Goal: Submit feedback/report problem

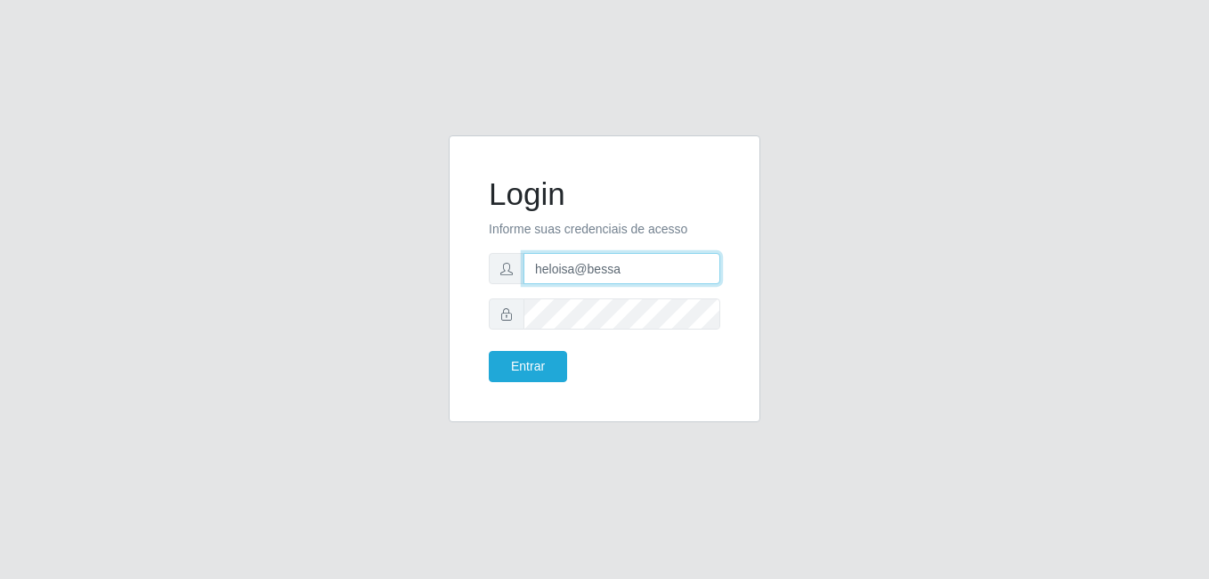
click at [627, 272] on input "heloisa@bessa" at bounding box center [621, 268] width 197 height 31
type input "h"
type input "Fabiana@b9"
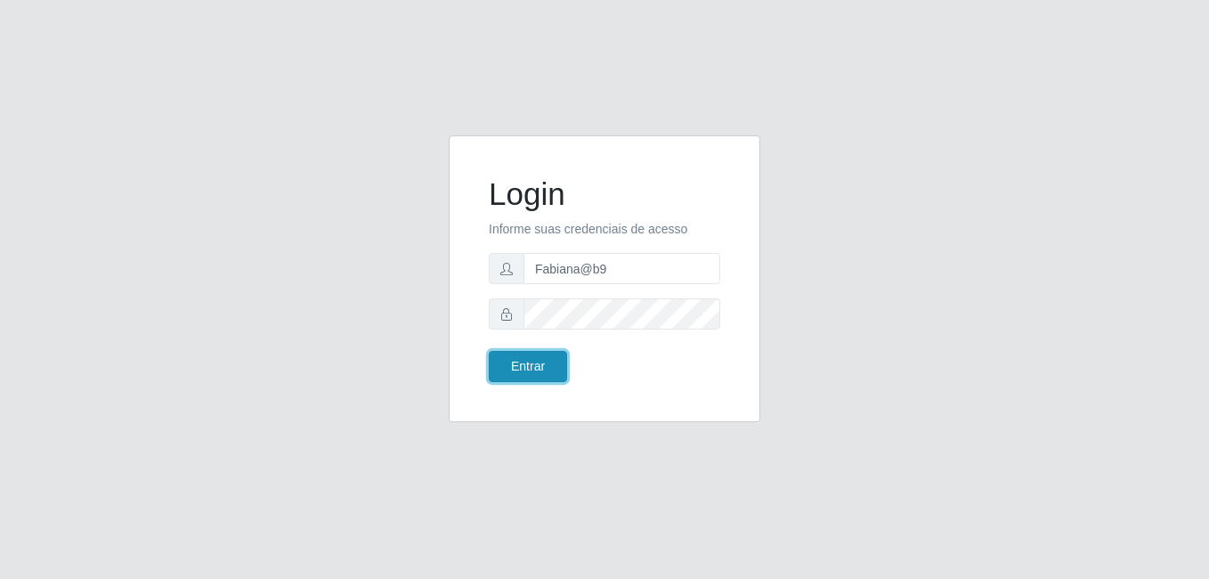
click at [516, 361] on button "Entrar" at bounding box center [528, 366] width 78 height 31
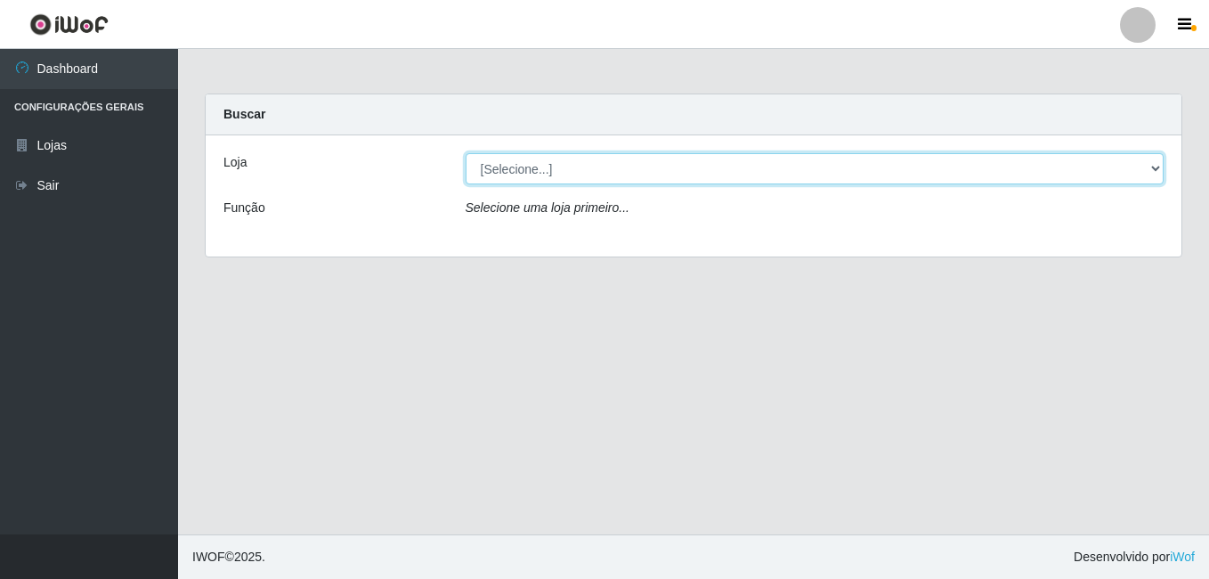
click at [1152, 177] on select "[Selecione...] Bemais Supermercados - B9 Bessa" at bounding box center [815, 168] width 699 height 31
select select "410"
click at [466, 153] on select "[Selecione...] Bemais Supermercados - B9 Bessa" at bounding box center [815, 168] width 699 height 31
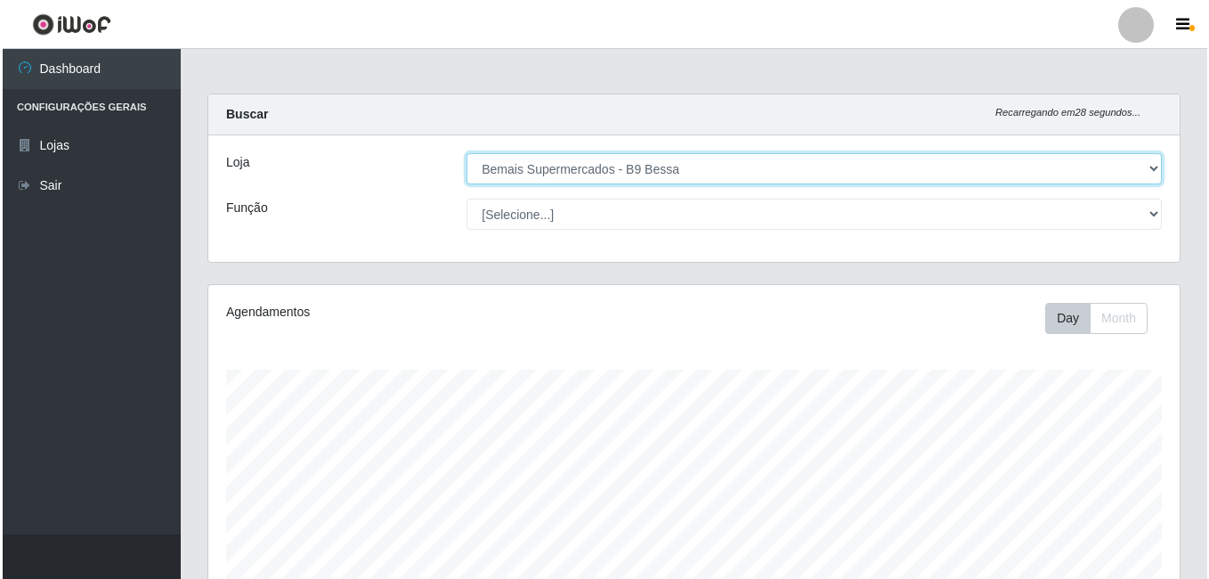
scroll to position [509, 0]
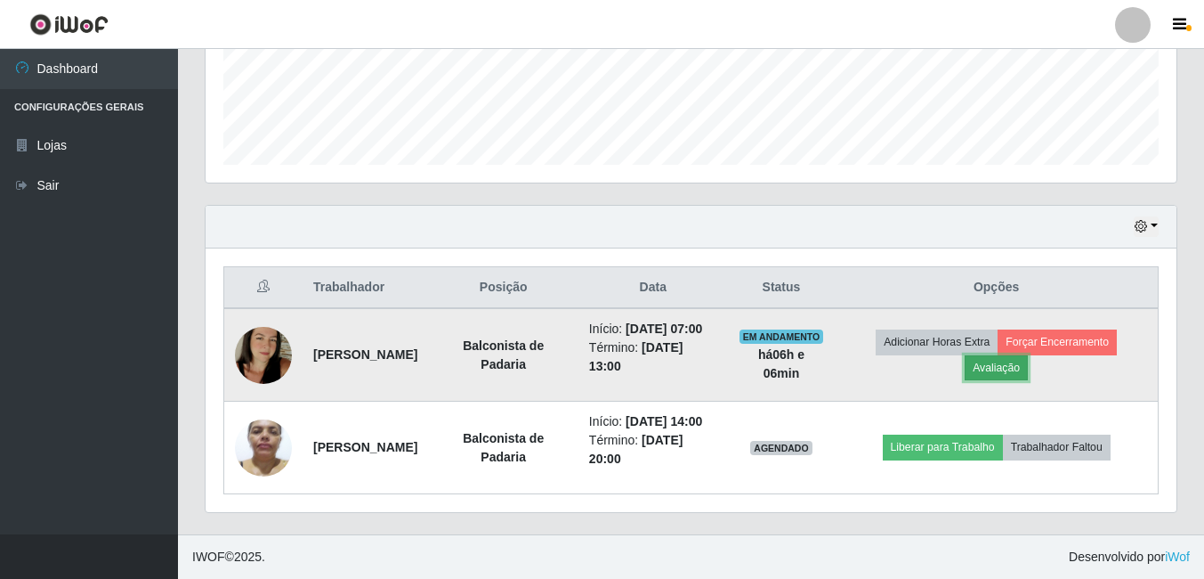
click at [1009, 355] on button "Avaliação" at bounding box center [996, 367] width 63 height 25
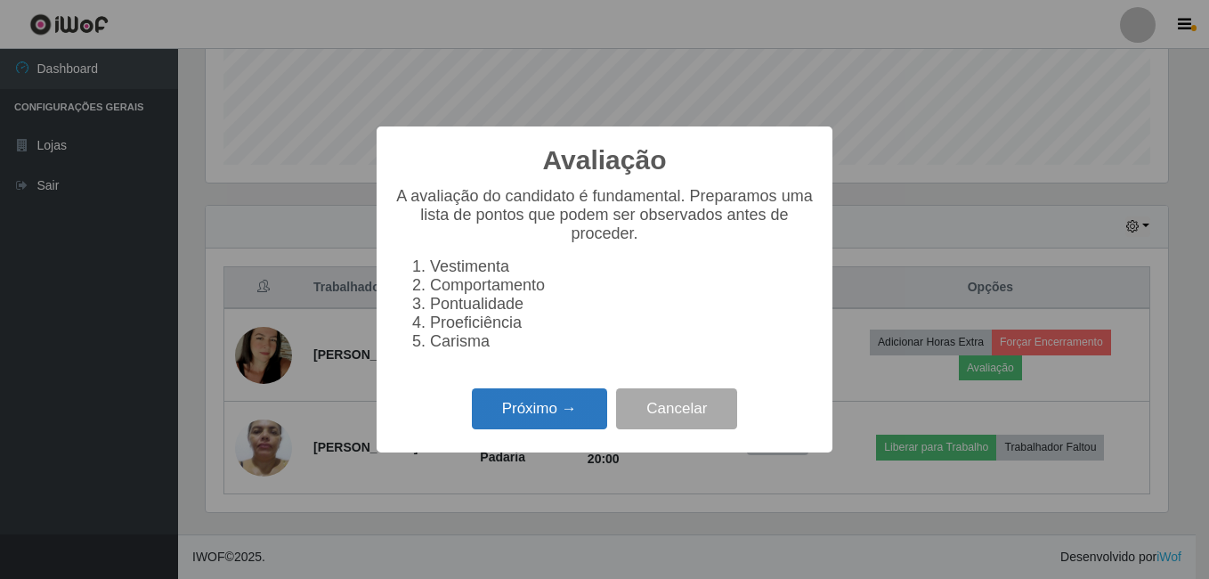
click at [551, 411] on button "Próximo →" at bounding box center [539, 409] width 135 height 42
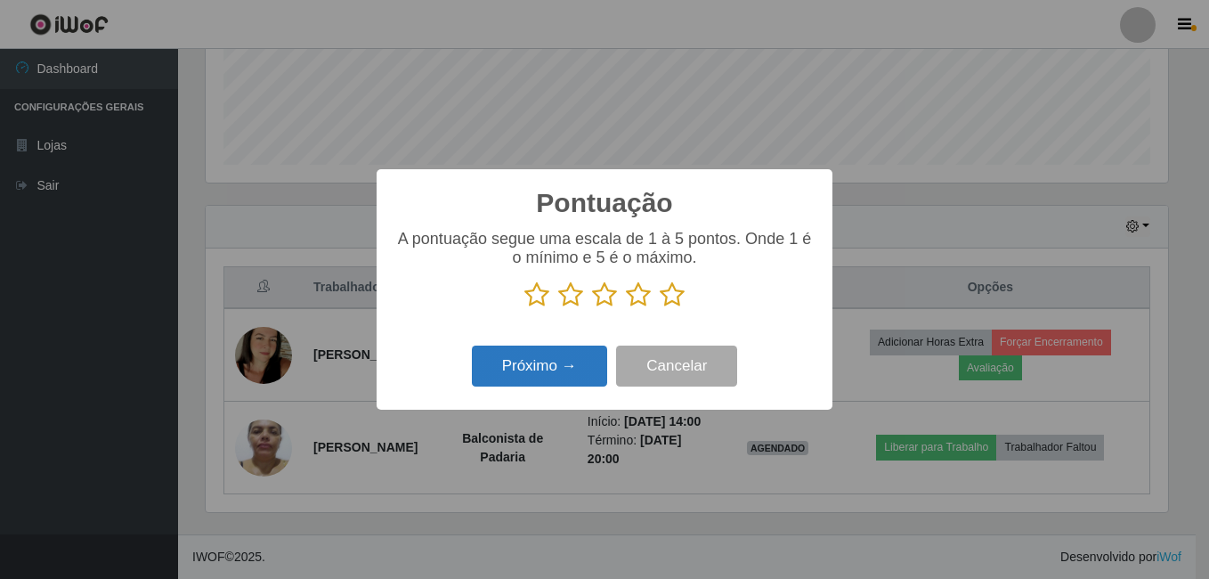
drag, startPoint x: 669, startPoint y: 295, endPoint x: 593, endPoint y: 350, distance: 94.4
click at [668, 295] on icon at bounding box center [672, 294] width 25 height 27
click at [660, 308] on input "radio" at bounding box center [660, 308] width 0 height 0
click at [586, 364] on button "Próximo →" at bounding box center [539, 366] width 135 height 42
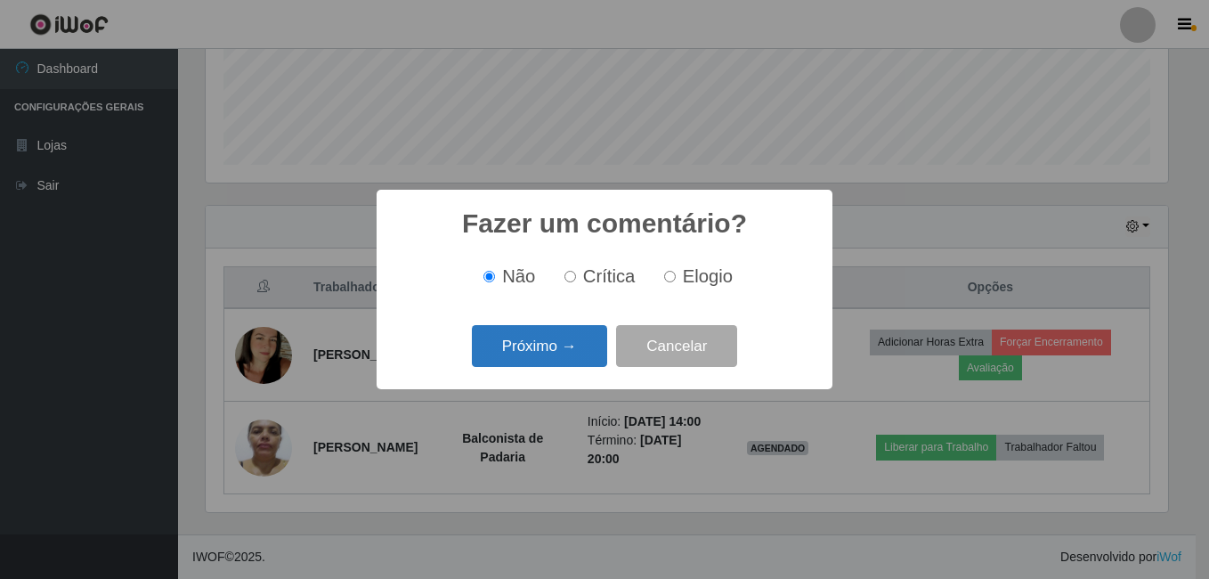
click at [574, 350] on button "Próximo →" at bounding box center [539, 346] width 135 height 42
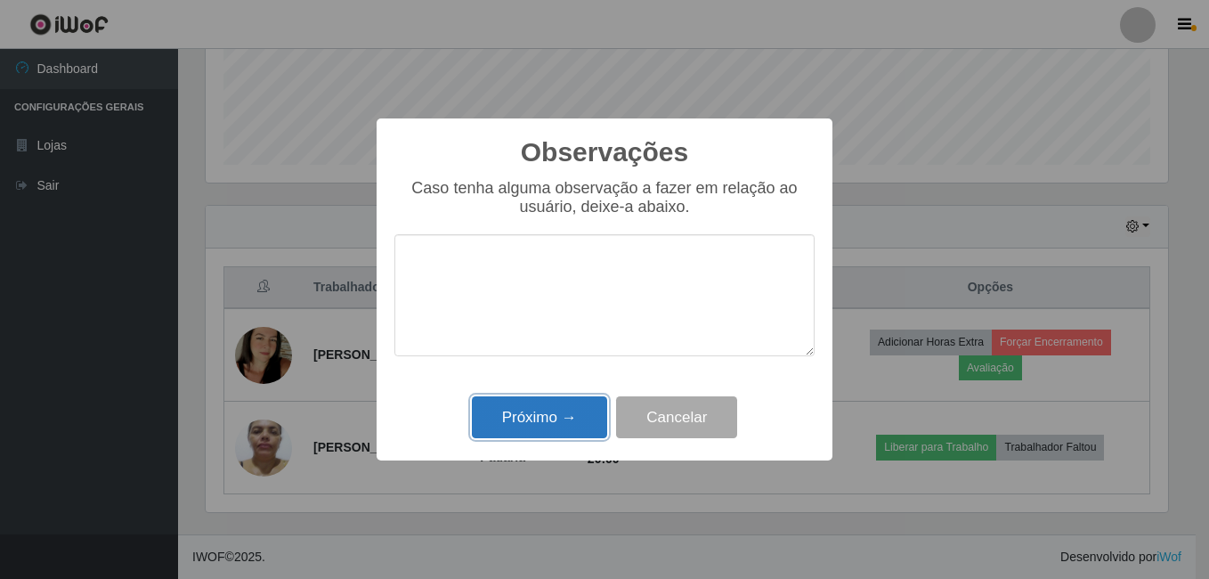
click at [571, 409] on button "Próximo →" at bounding box center [539, 417] width 135 height 42
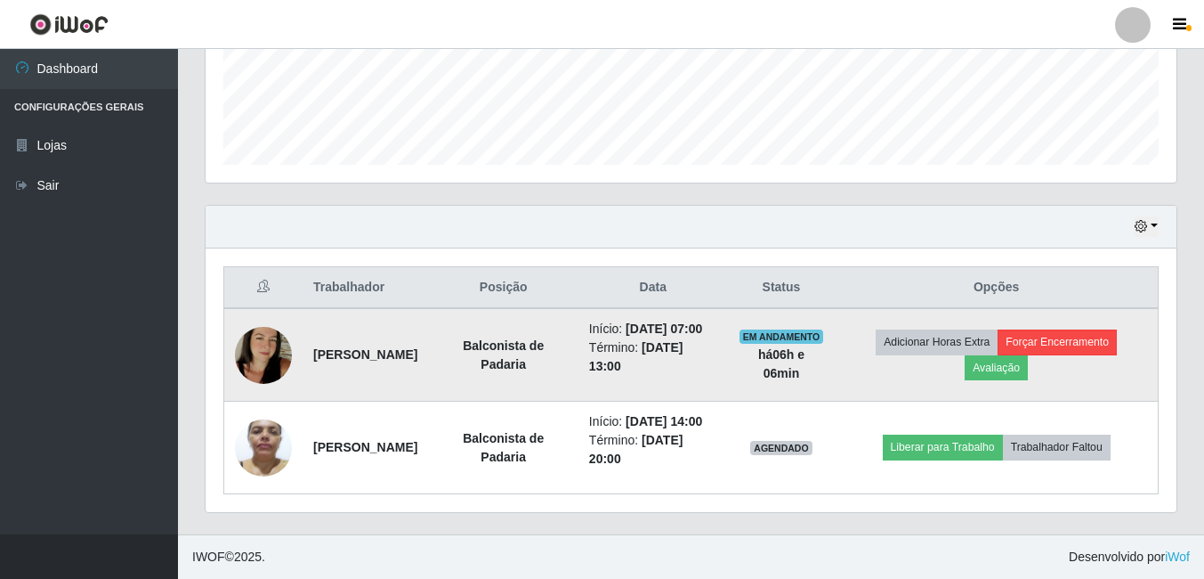
scroll to position [472, 0]
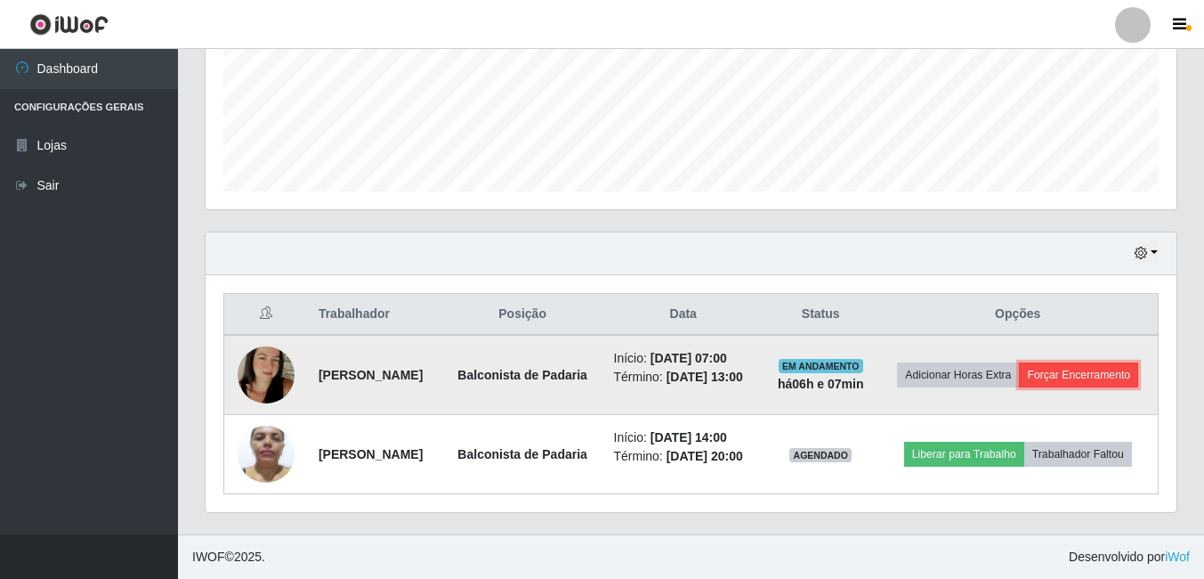
click at [1046, 367] on button "Forçar Encerramento" at bounding box center [1078, 374] width 119 height 25
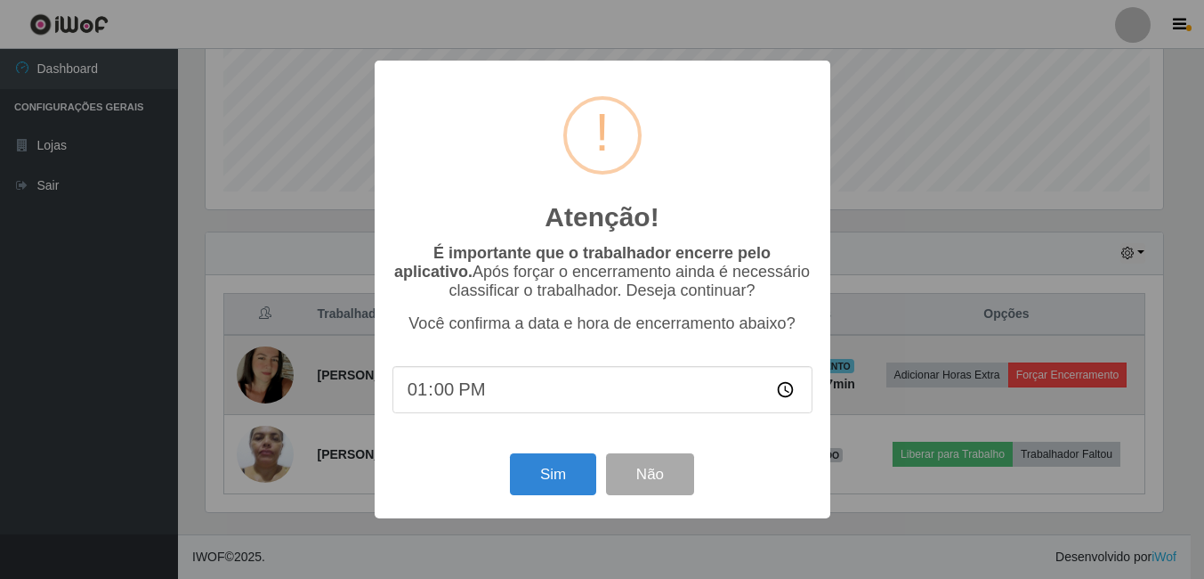
scroll to position [369, 962]
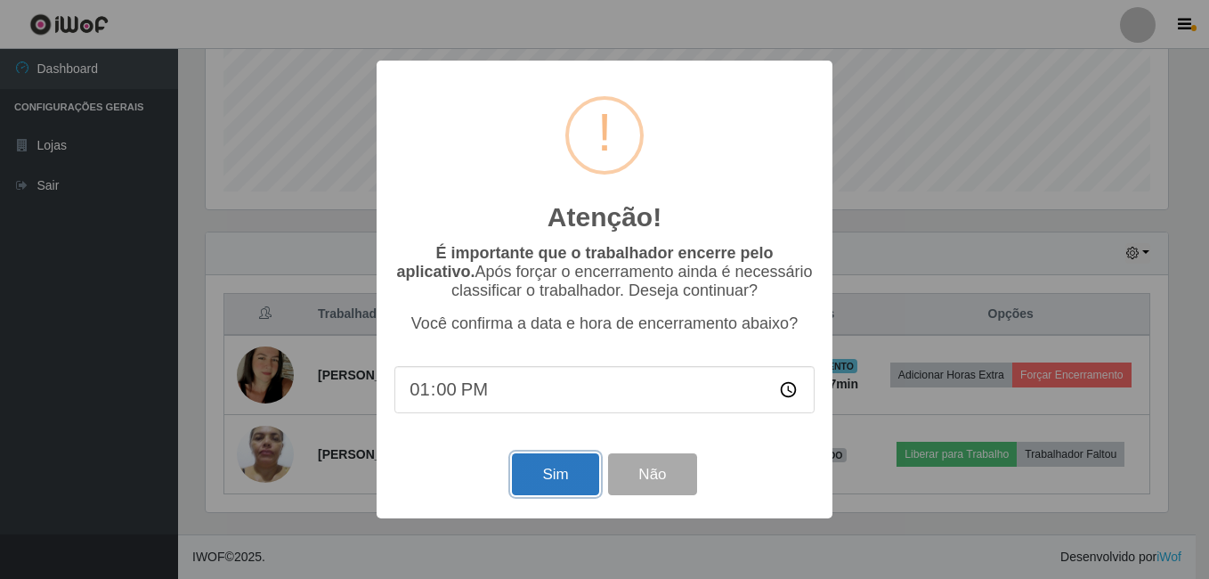
click at [568, 474] on button "Sim" at bounding box center [555, 474] width 86 height 42
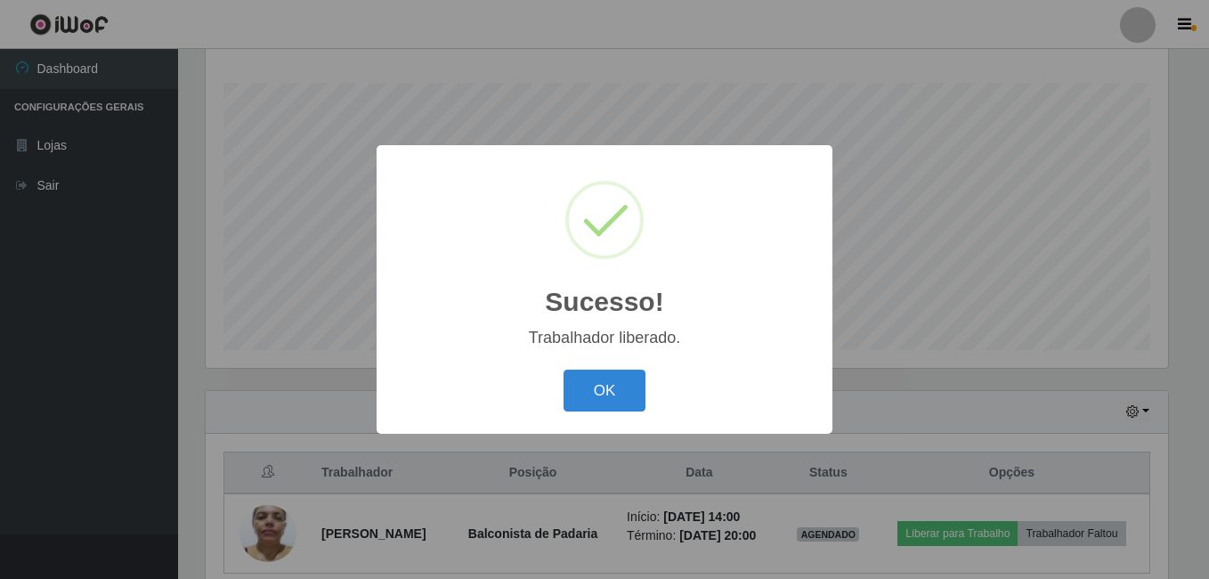
click at [615, 385] on button "OK" at bounding box center [604, 390] width 83 height 42
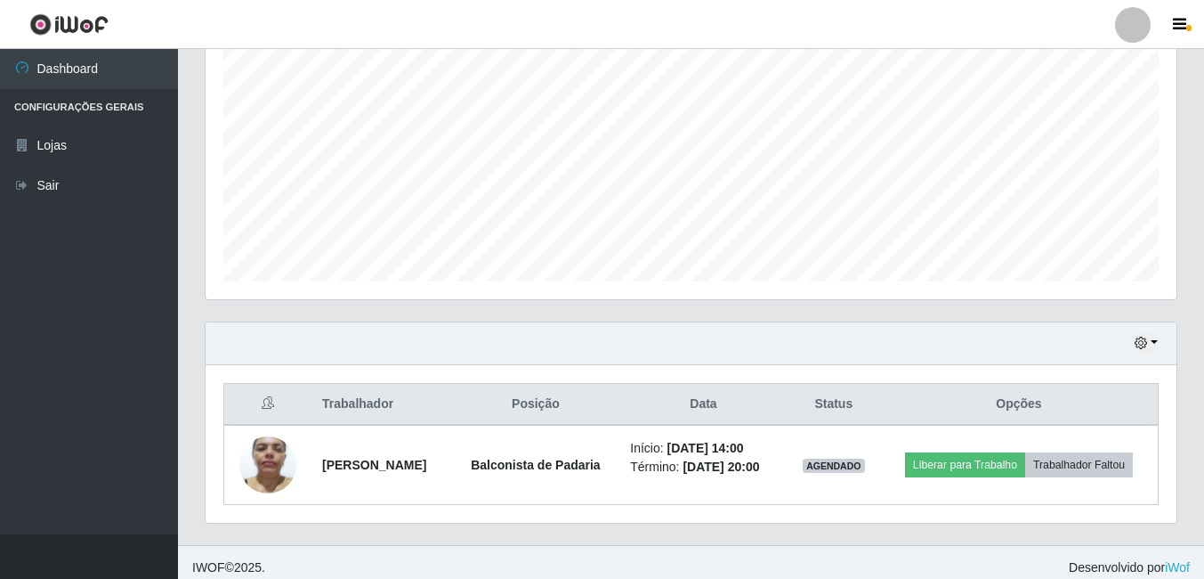
scroll to position [379, 0]
